Goal: Task Accomplishment & Management: Manage account settings

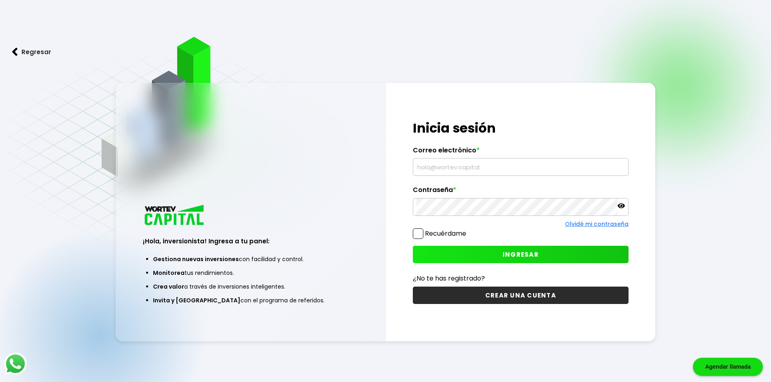
click at [570, 165] on input "text" at bounding box center [520, 167] width 208 height 17
click at [477, 168] on input "text" at bounding box center [520, 167] width 208 height 17
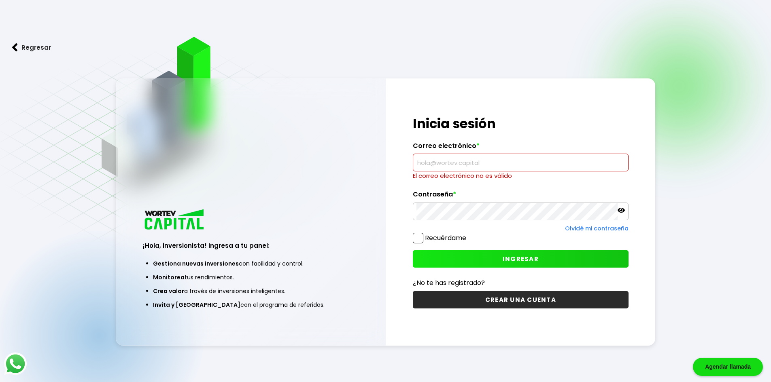
click at [473, 167] on input "text" at bounding box center [520, 162] width 208 height 17
paste input "[EMAIL_ADDRESS][DOMAIN_NAME]"
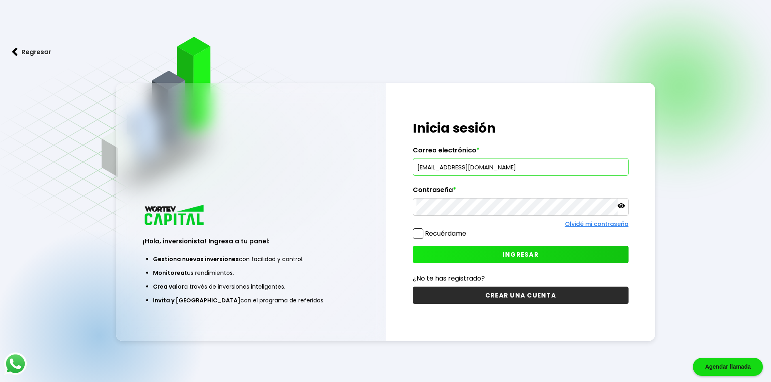
type input "[EMAIL_ADDRESS][DOMAIN_NAME]"
click at [525, 258] on span "INGRESAR" at bounding box center [521, 255] width 36 height 8
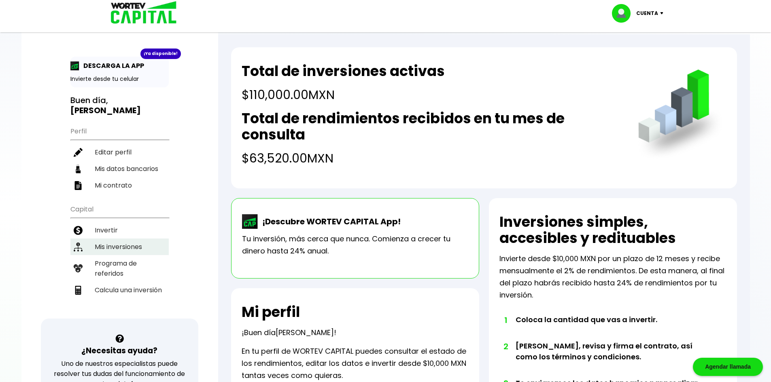
click at [108, 239] on li "Mis inversiones" at bounding box center [119, 247] width 98 height 17
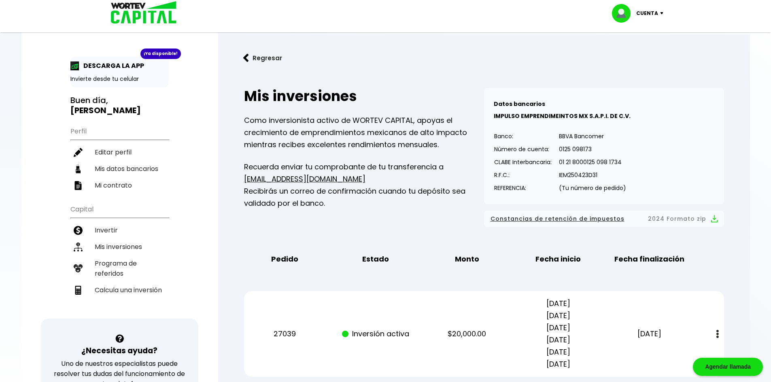
click at [265, 59] on button "Regresar" at bounding box center [262, 57] width 63 height 21
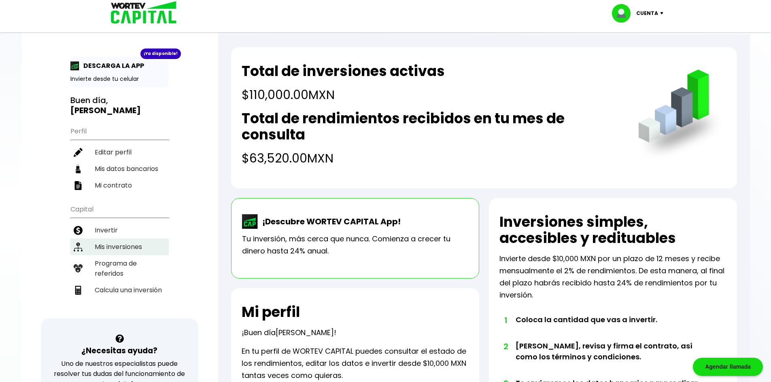
click at [112, 242] on li "Mis inversiones" at bounding box center [119, 247] width 98 height 17
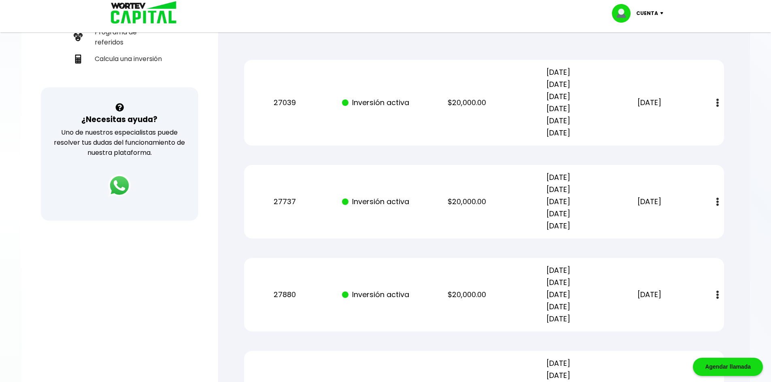
scroll to position [202, 0]
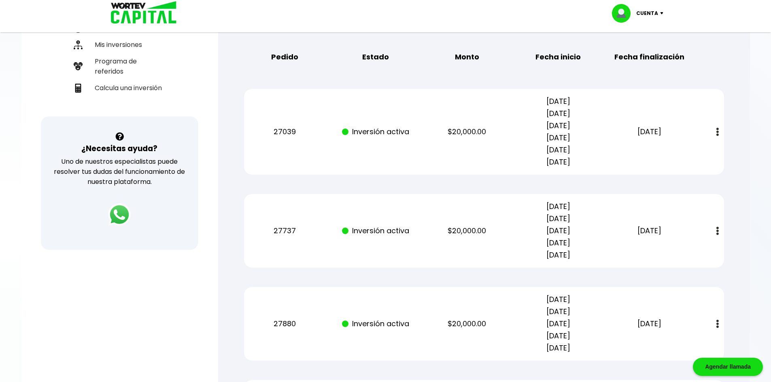
click at [651, 16] on p "Cuenta" at bounding box center [647, 13] width 22 height 12
click at [640, 55] on li "Cerrar sesión" at bounding box center [638, 54] width 65 height 17
